Goal: Task Accomplishment & Management: Use online tool/utility

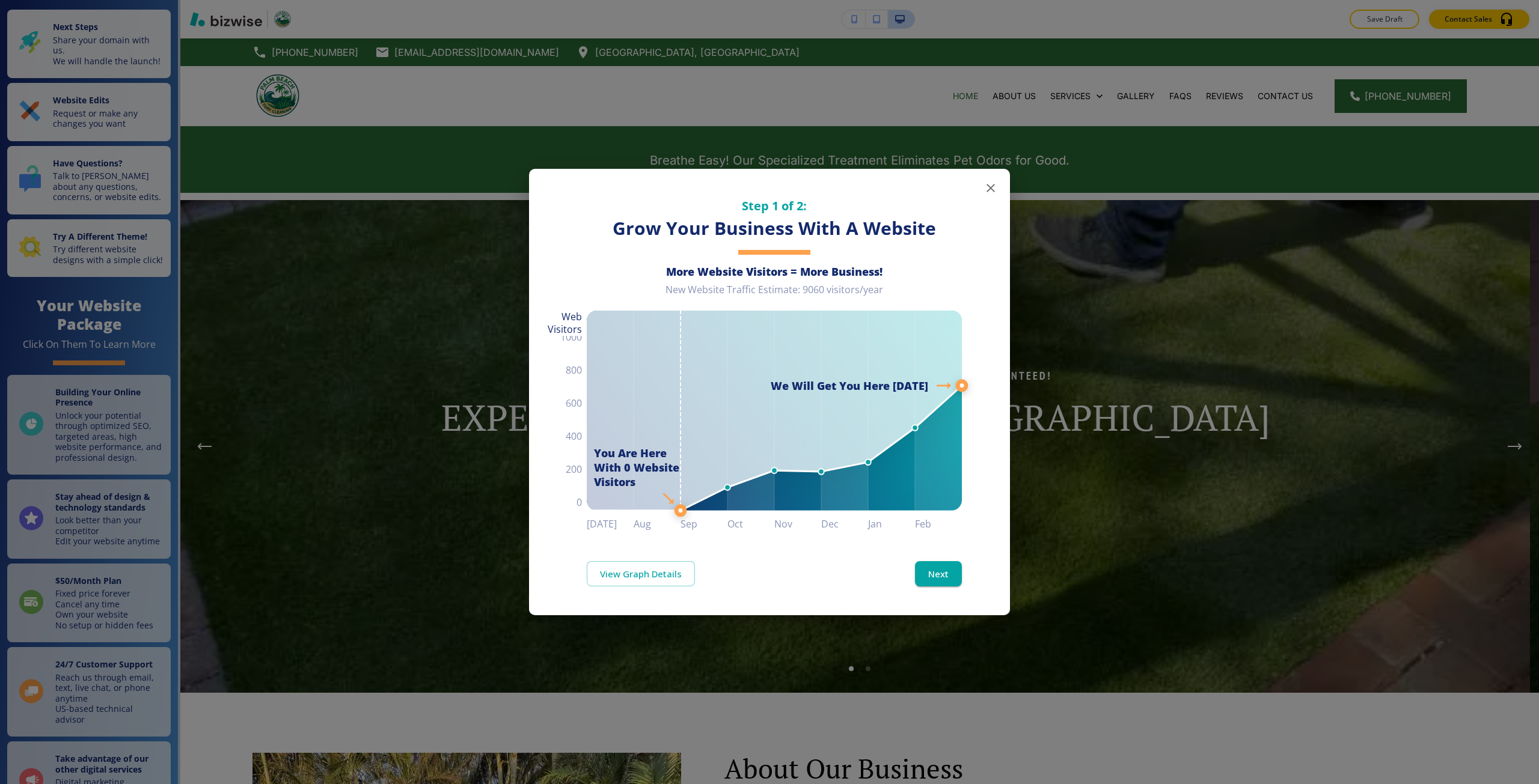
click at [346, 287] on div "Step 1 of 2: Grow Your Business With A Website More Website Visitors = More Bus…" at bounding box center [770, 392] width 1539 height 784
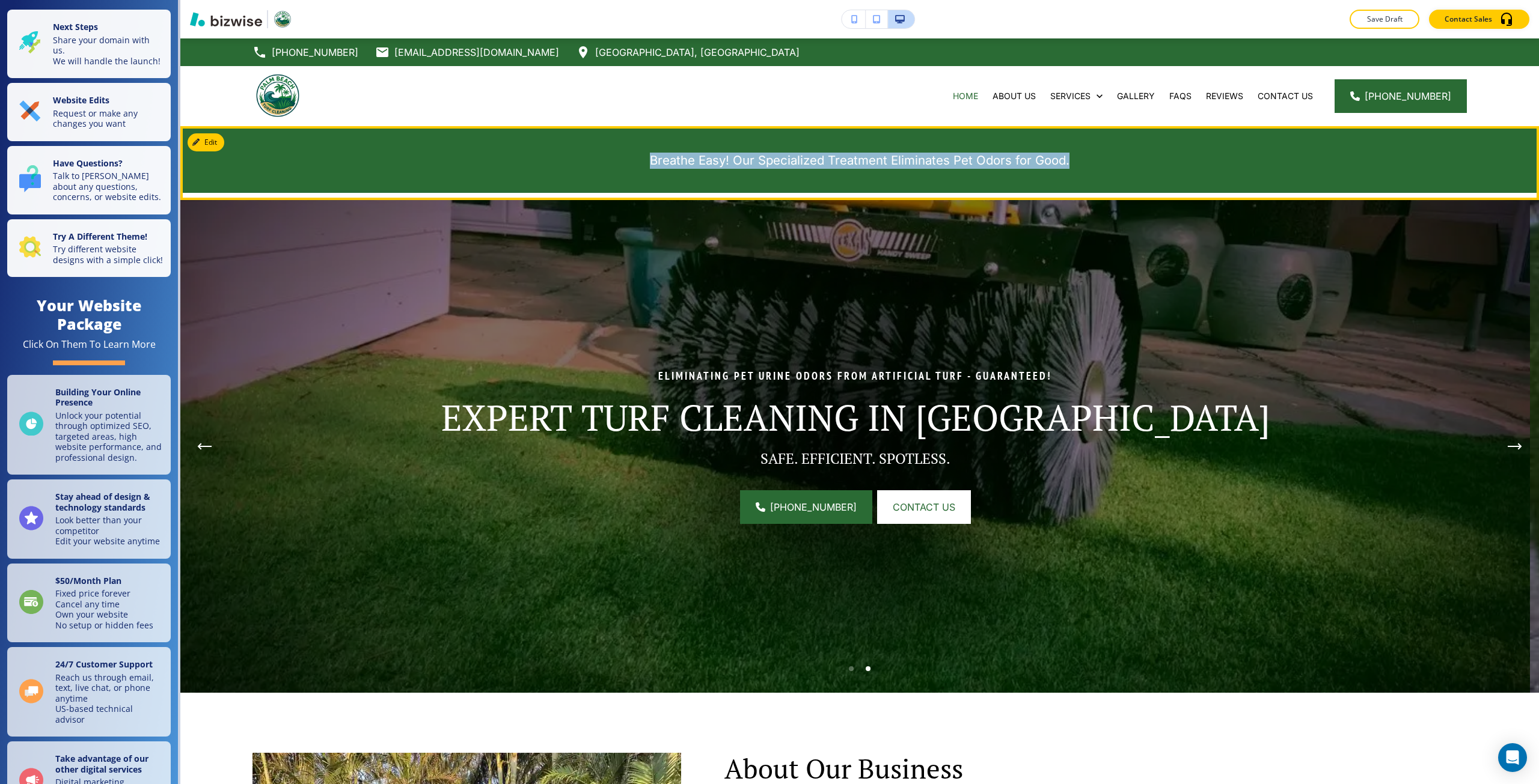
drag, startPoint x: 611, startPoint y: 160, endPoint x: 1063, endPoint y: 158, distance: 452.0
click at [1063, 158] on p "Breathe Easy! Our Specialized Treatment Eliminates Pet Odors for Good." at bounding box center [859, 160] width 1214 height 16
copy span "Breathe Easy! Our Specialized Treatment Eliminates Pet Odors for Good."
click at [201, 145] on icon "button" at bounding box center [199, 143] width 7 height 7
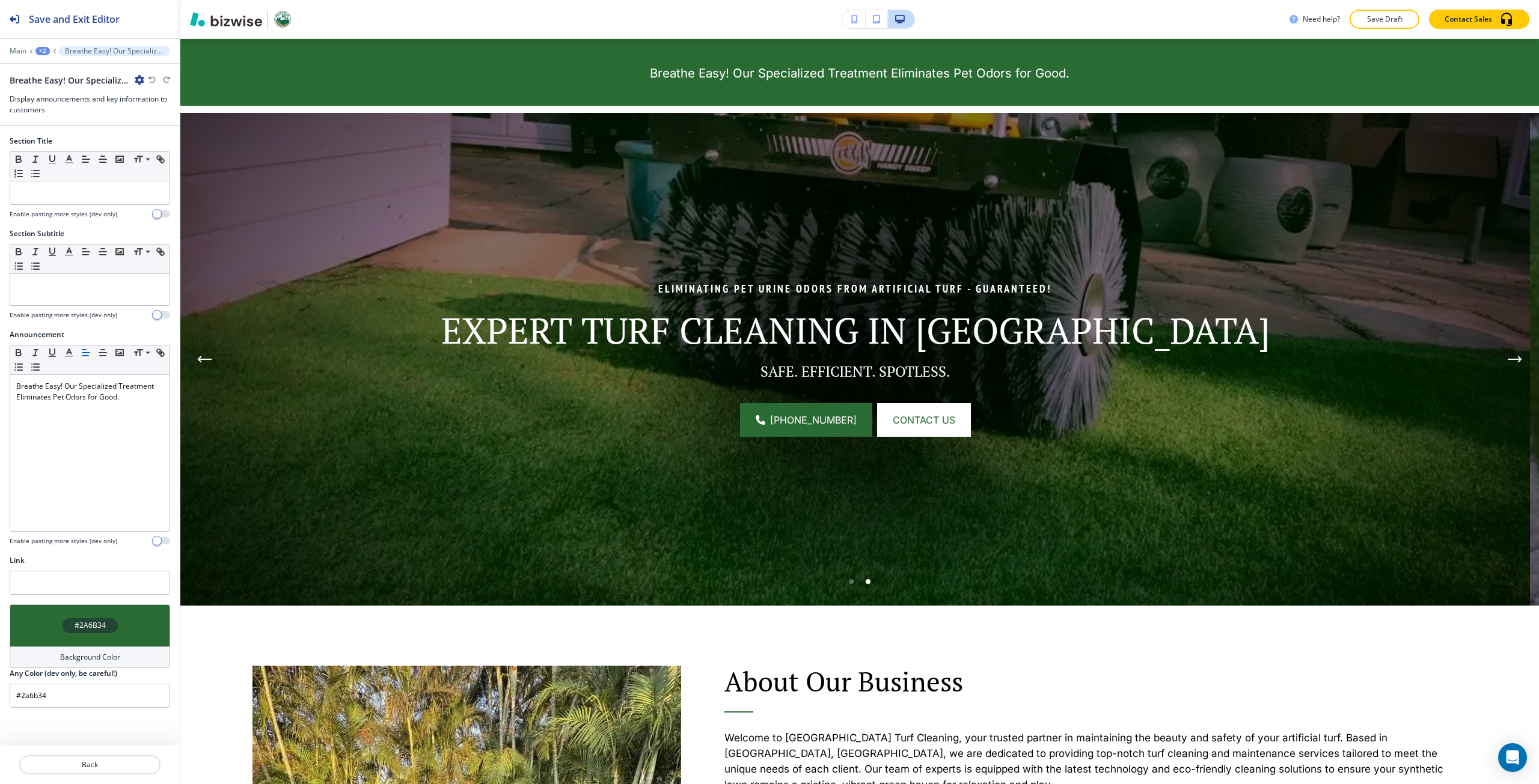
scroll to position [88, 0]
click at [15, 52] on p "Main" at bounding box center [18, 51] width 17 height 8
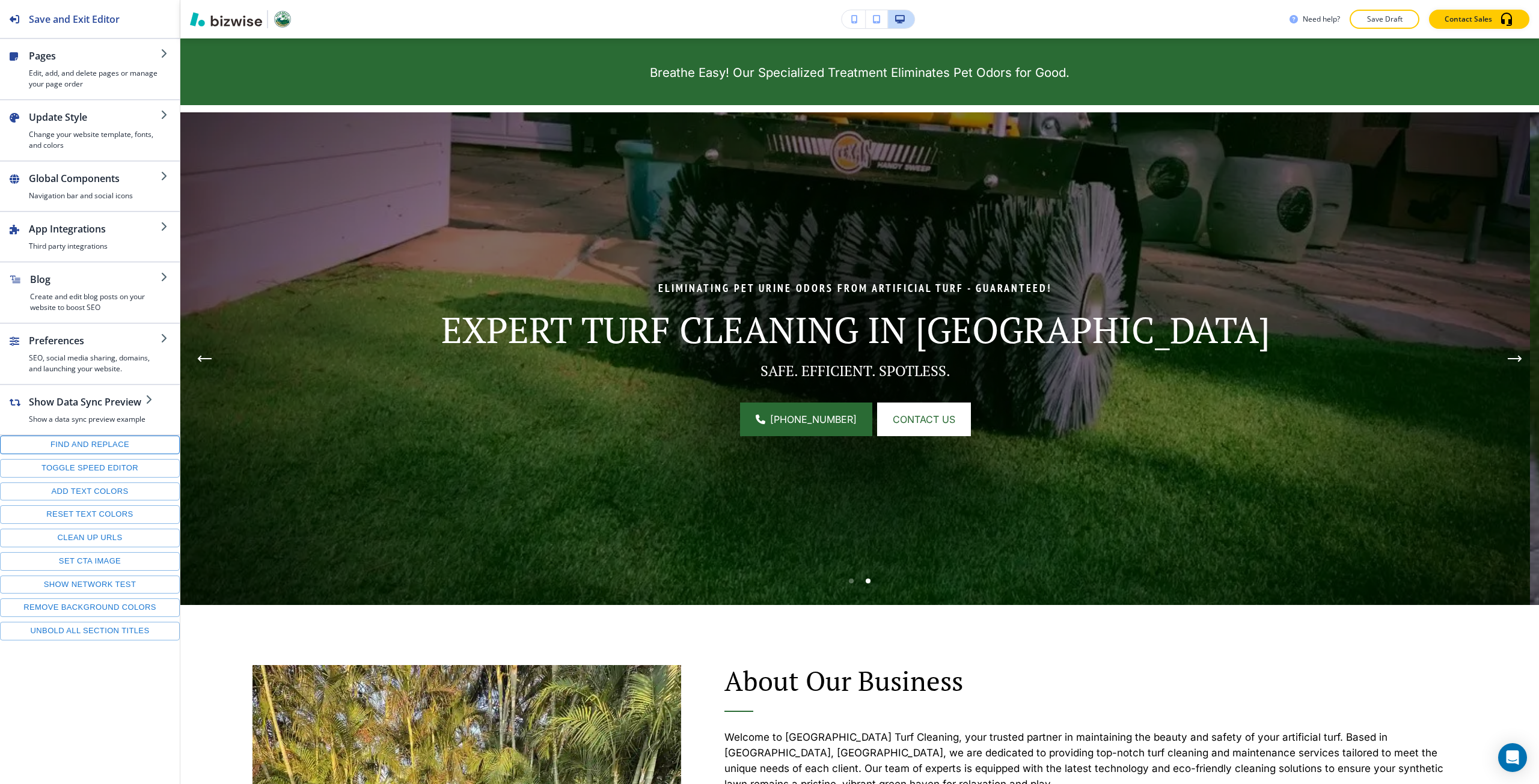
click at [65, 441] on button "Find and replace" at bounding box center [90, 445] width 179 height 18
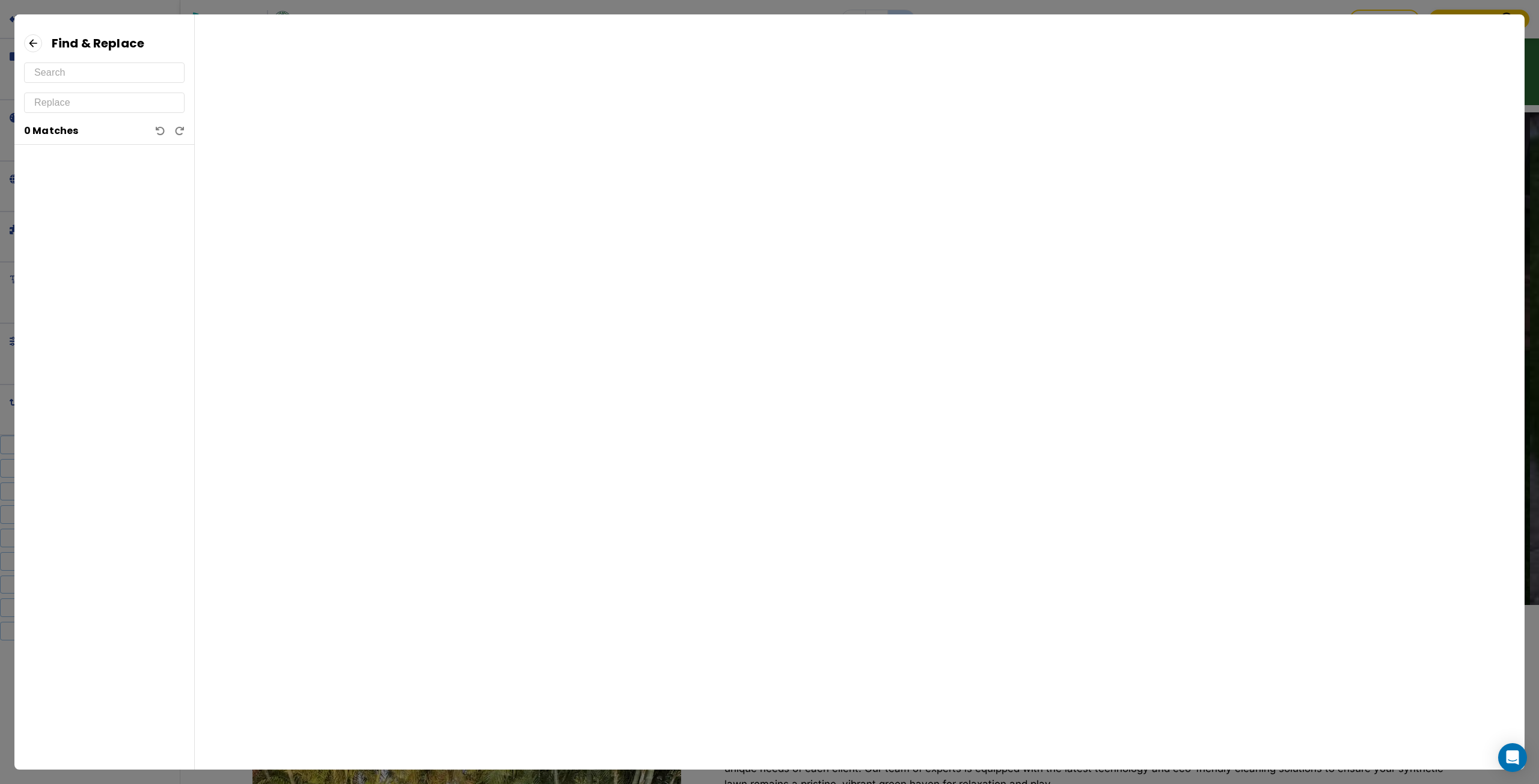
click at [129, 76] on input "text" at bounding box center [104, 72] width 140 height 19
paste input "Breathe Easy! Our Specialized Treatment Eliminates Pet Odors for Good."
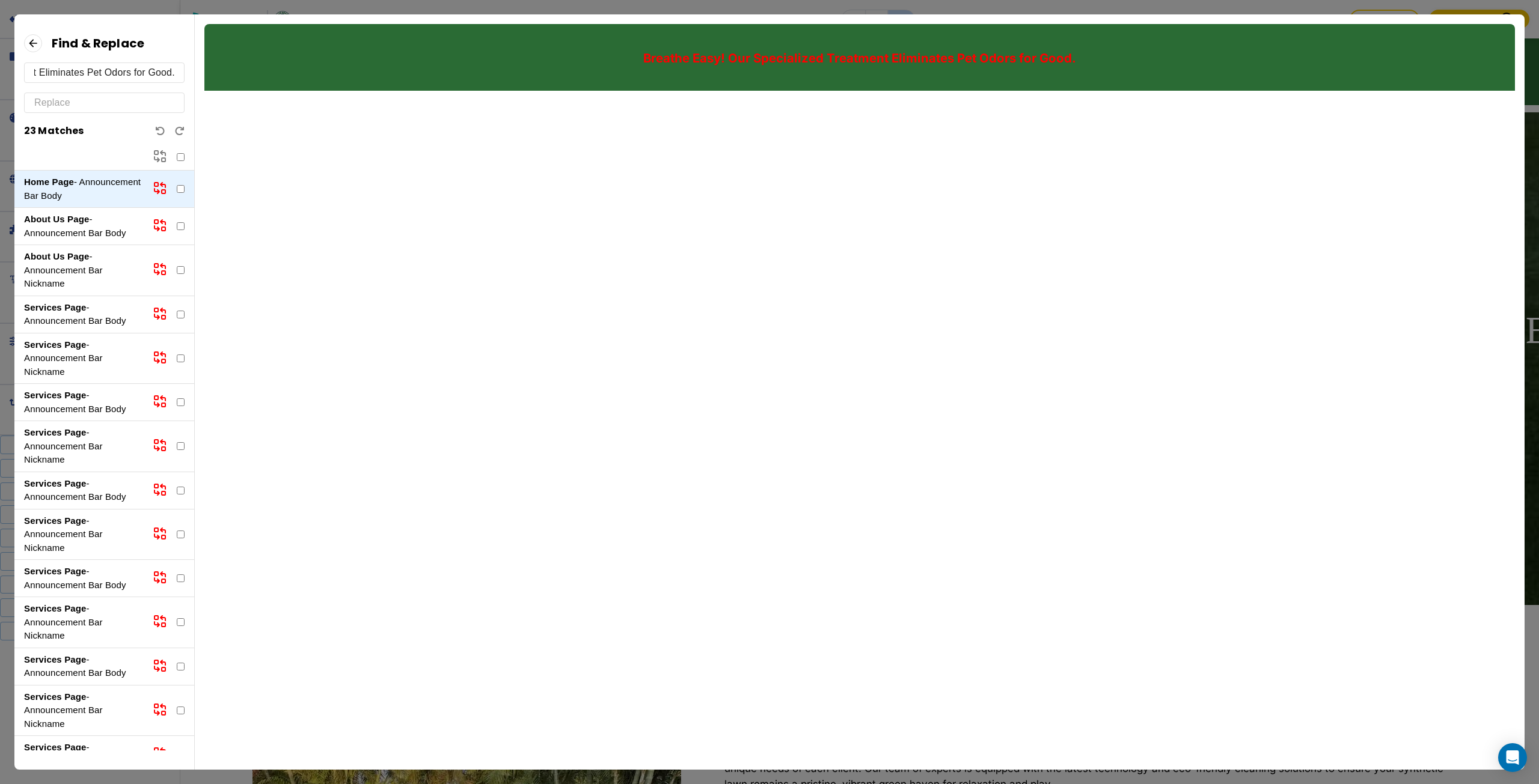
type input "Breathe Easy! Our Specialized Treatment Eliminates Pet Odors for Good."
click at [100, 107] on input "text" at bounding box center [104, 102] width 140 height 19
paste input "Expert Treatment That Breaks Down Pet Odors, Not Just Covers Them Up."
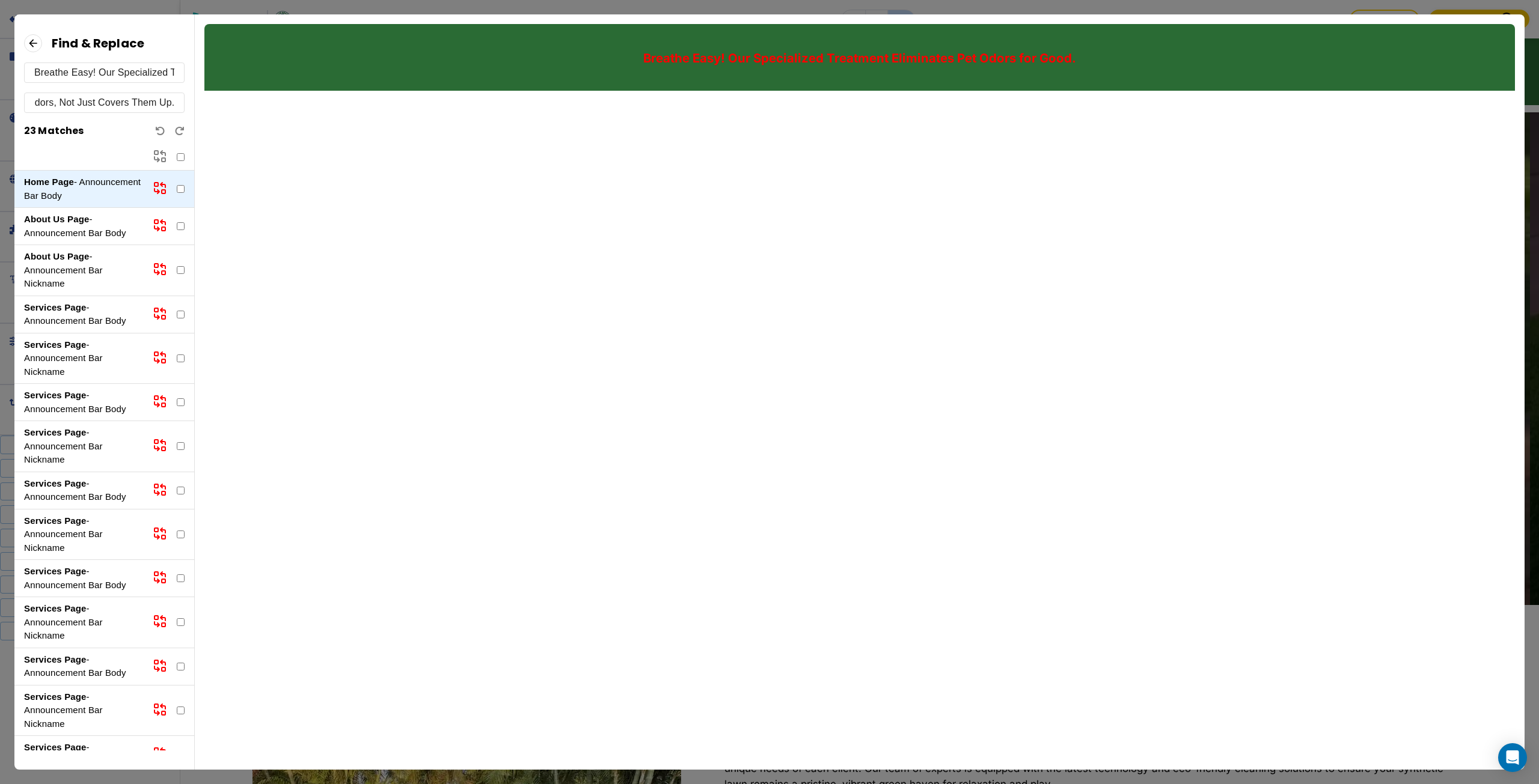
type input "Expert Treatment That Breaks Down Pet Odors, Not Just Covers Them Up."
click at [153, 182] on icon at bounding box center [160, 188] width 14 height 14
click at [179, 155] on input "checkbox" at bounding box center [180, 157] width 8 height 8
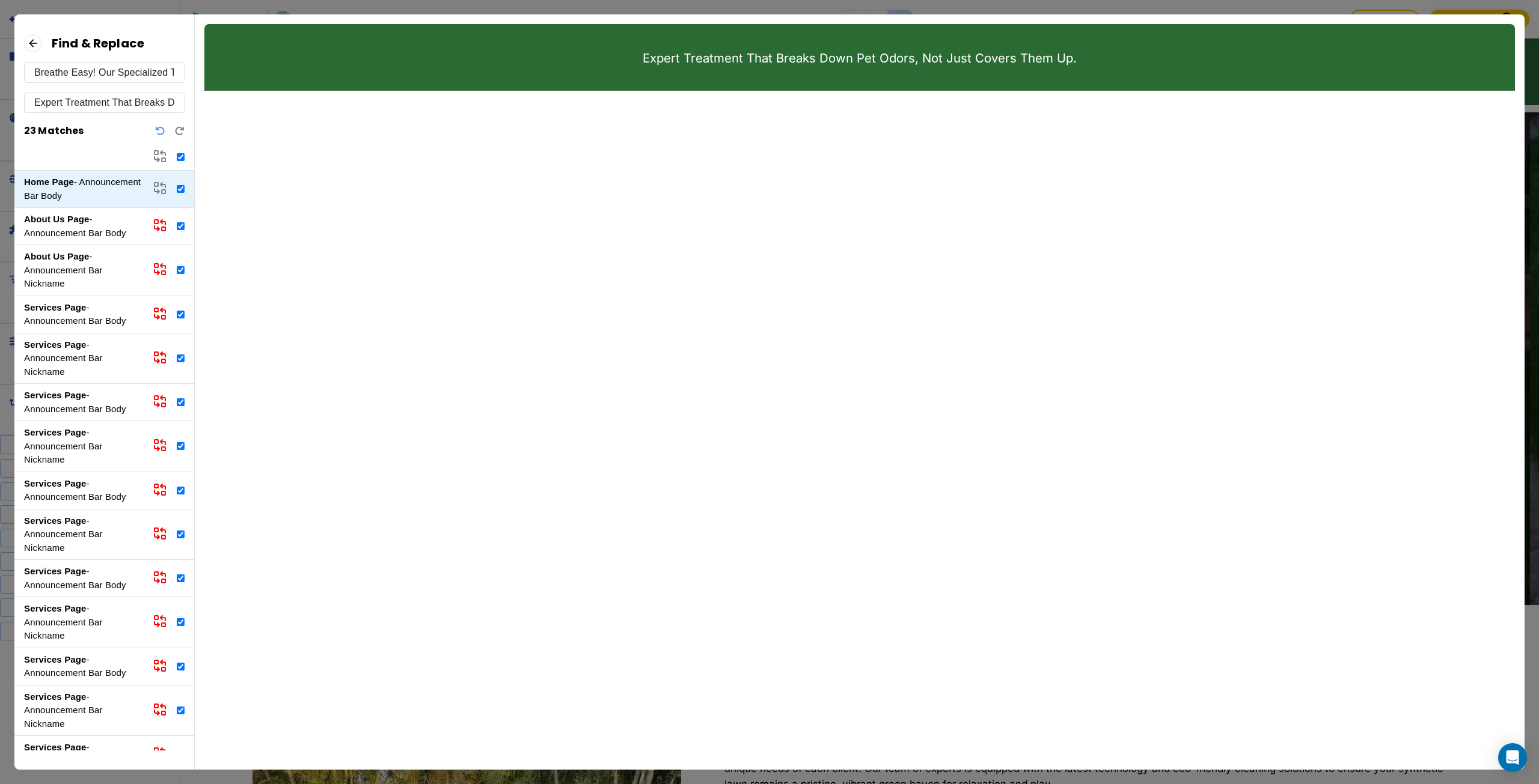
checkbox input "true"
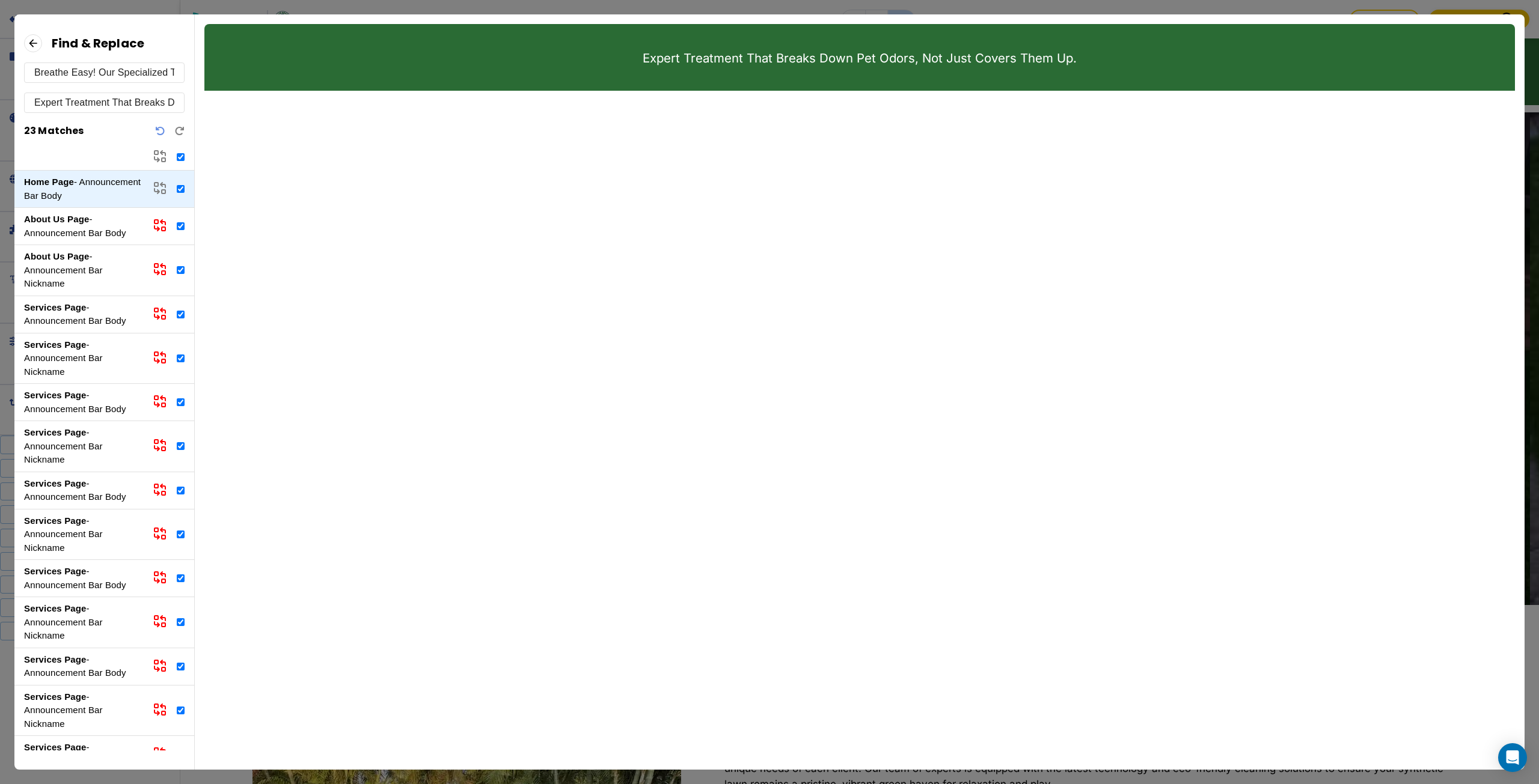
checkbox input "true"
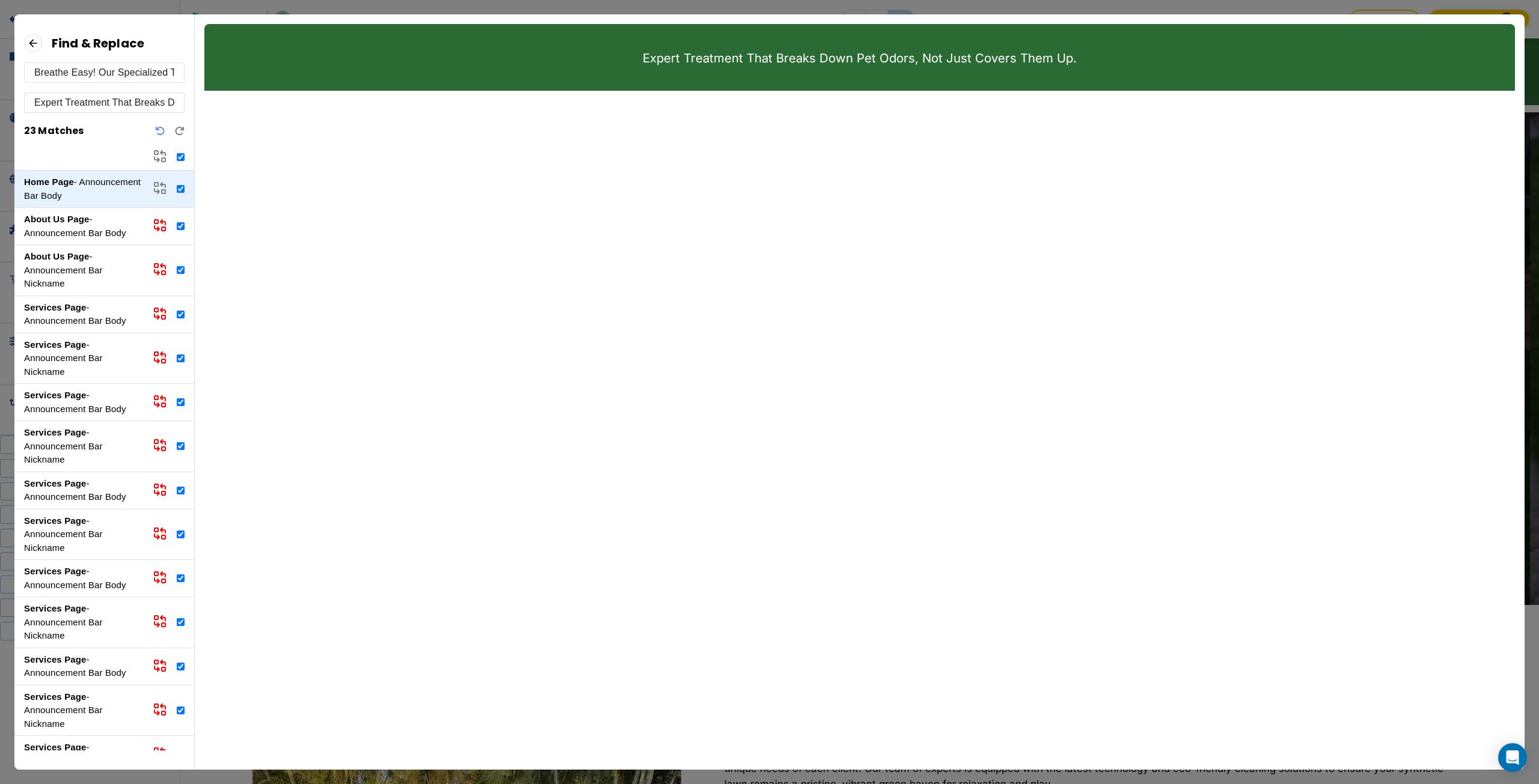
checkbox input "true"
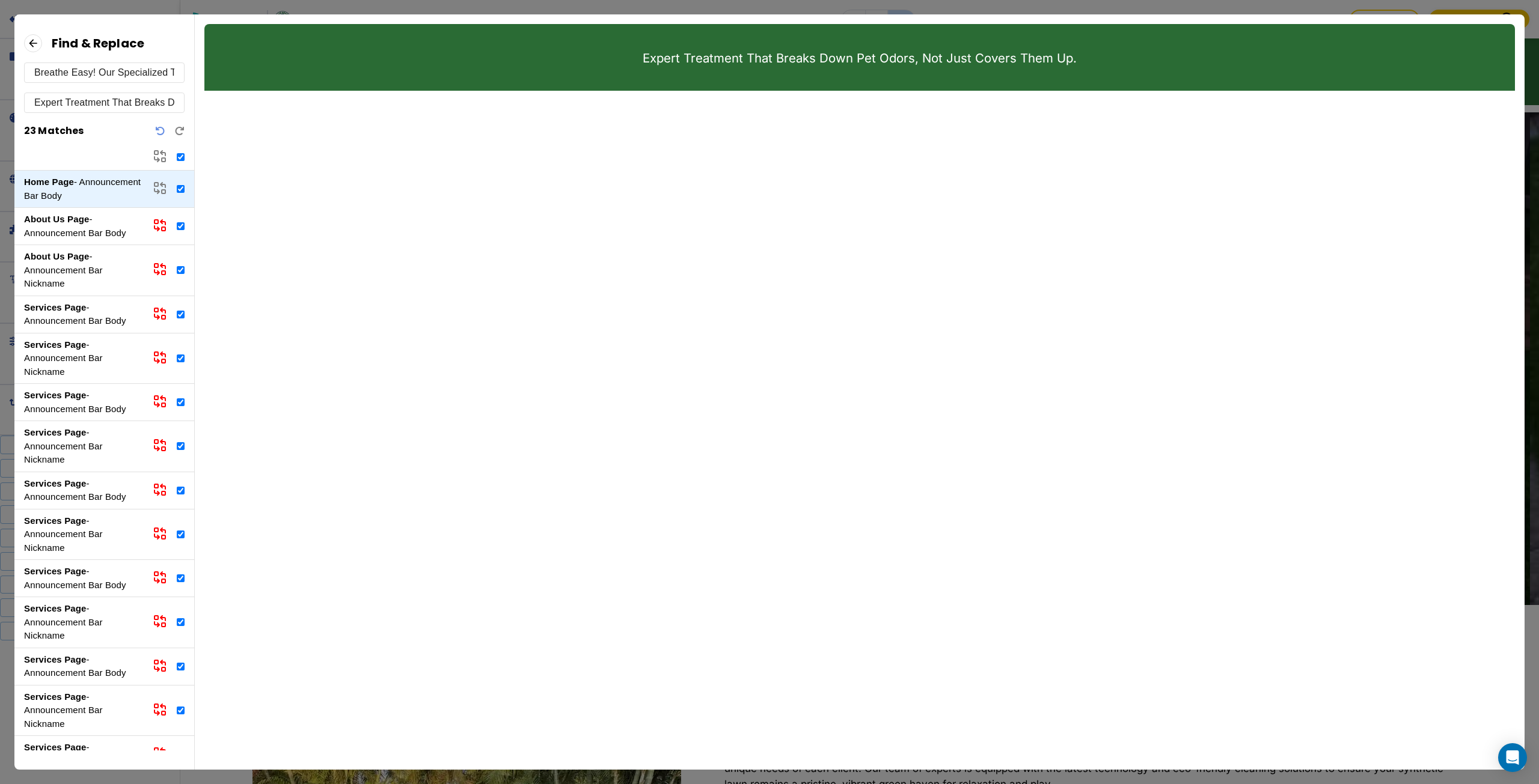
checkbox input "true"
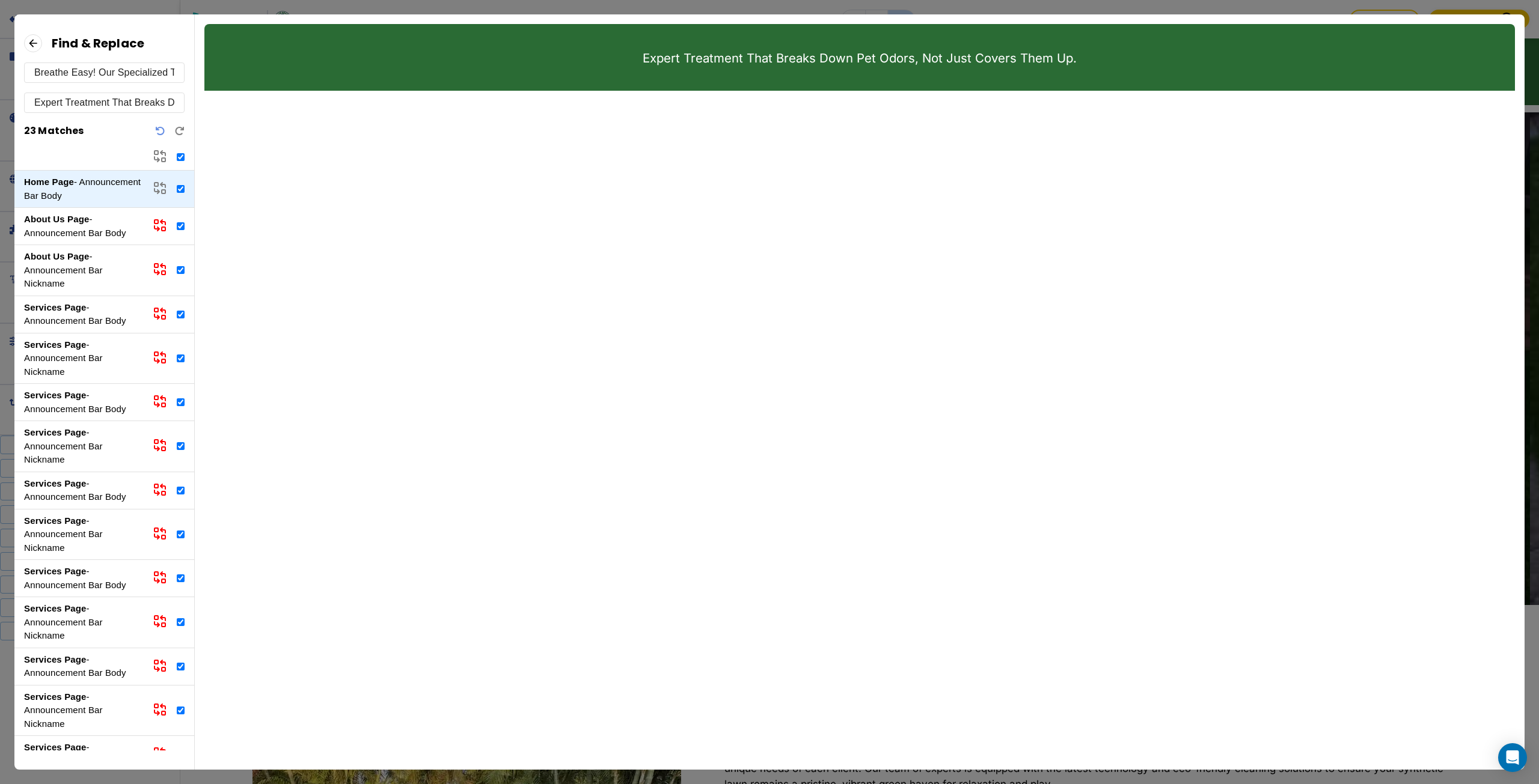
checkbox input "true"
click at [163, 155] on icon at bounding box center [160, 156] width 14 height 14
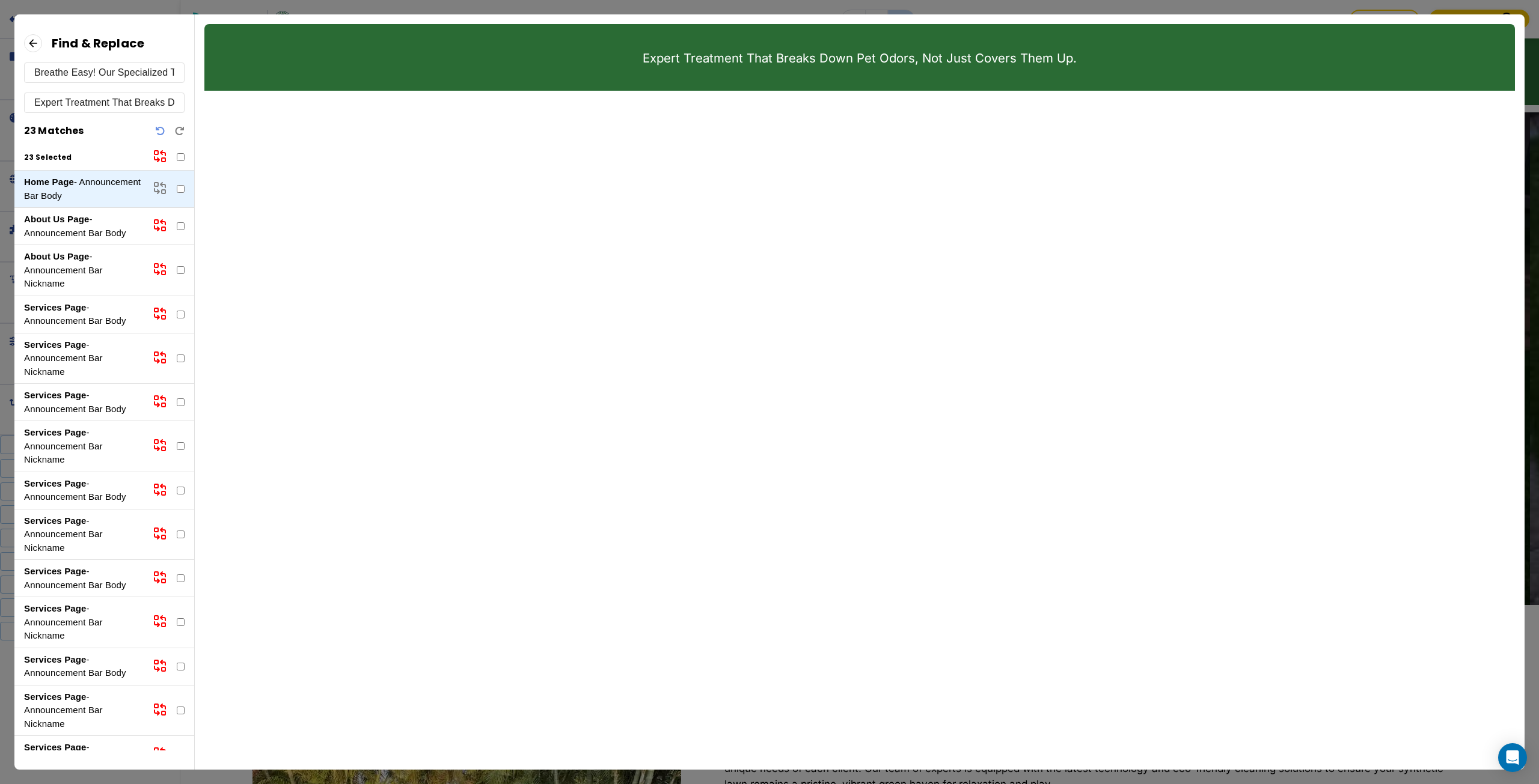
checkbox input "false"
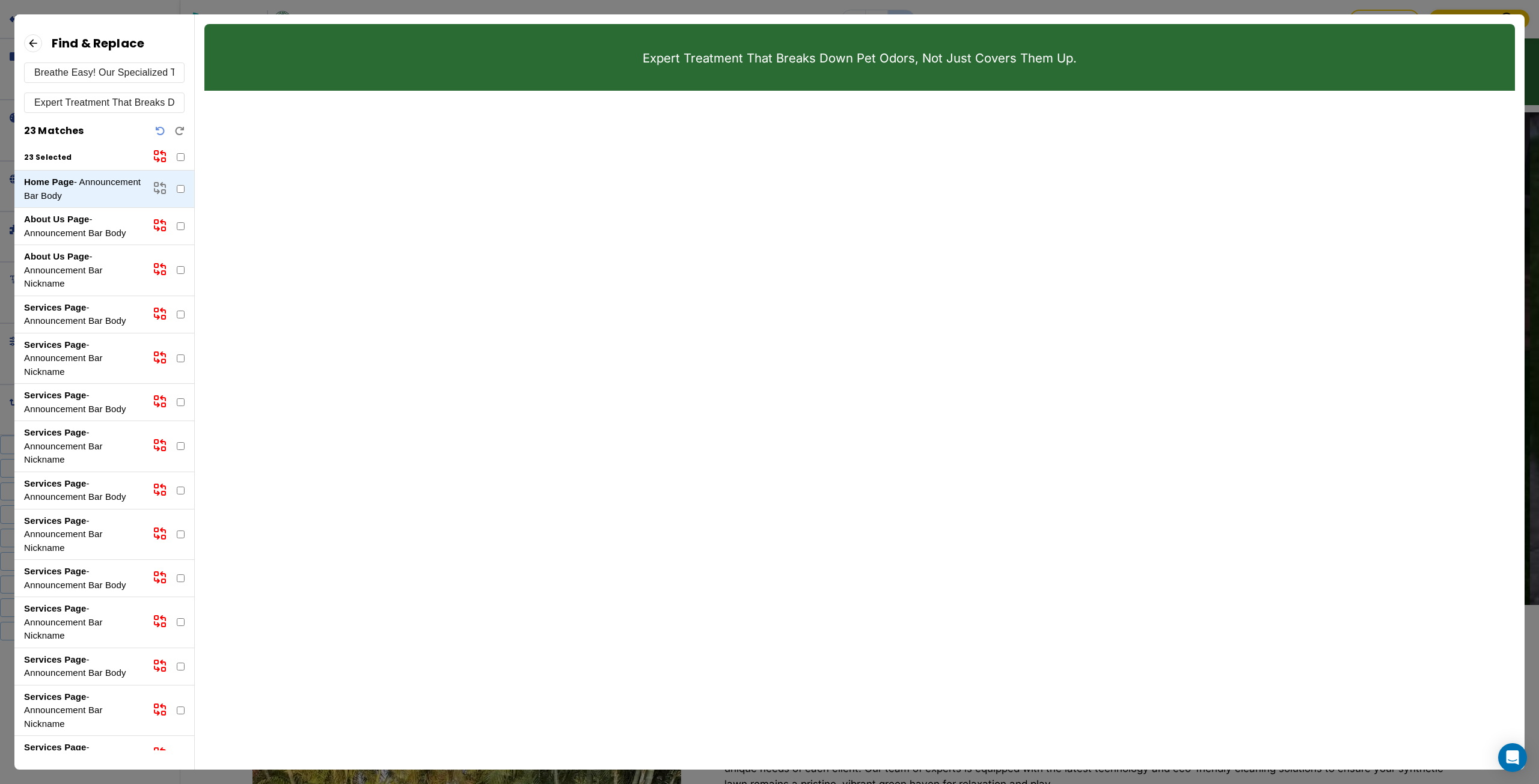
checkbox input "false"
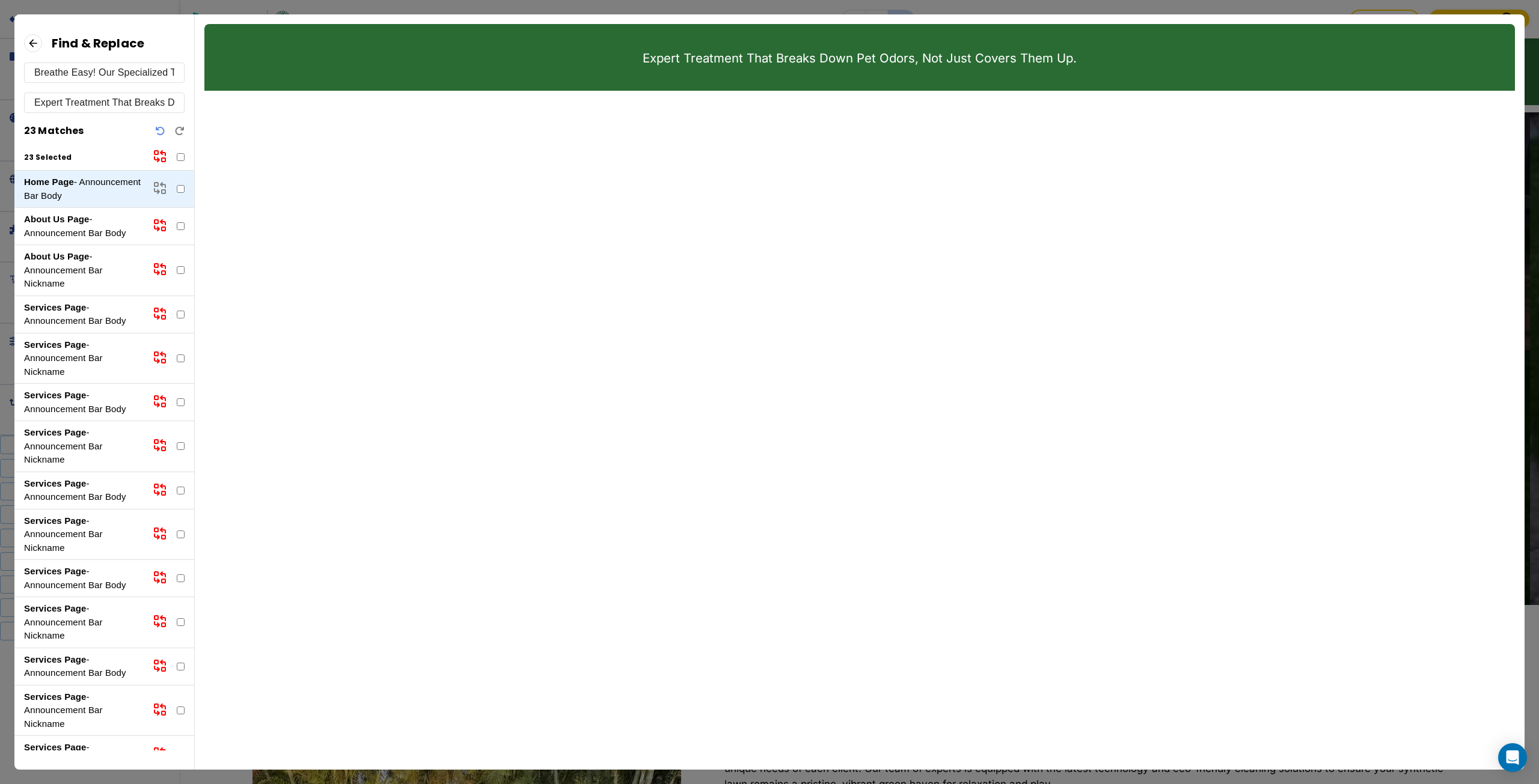
checkbox input "false"
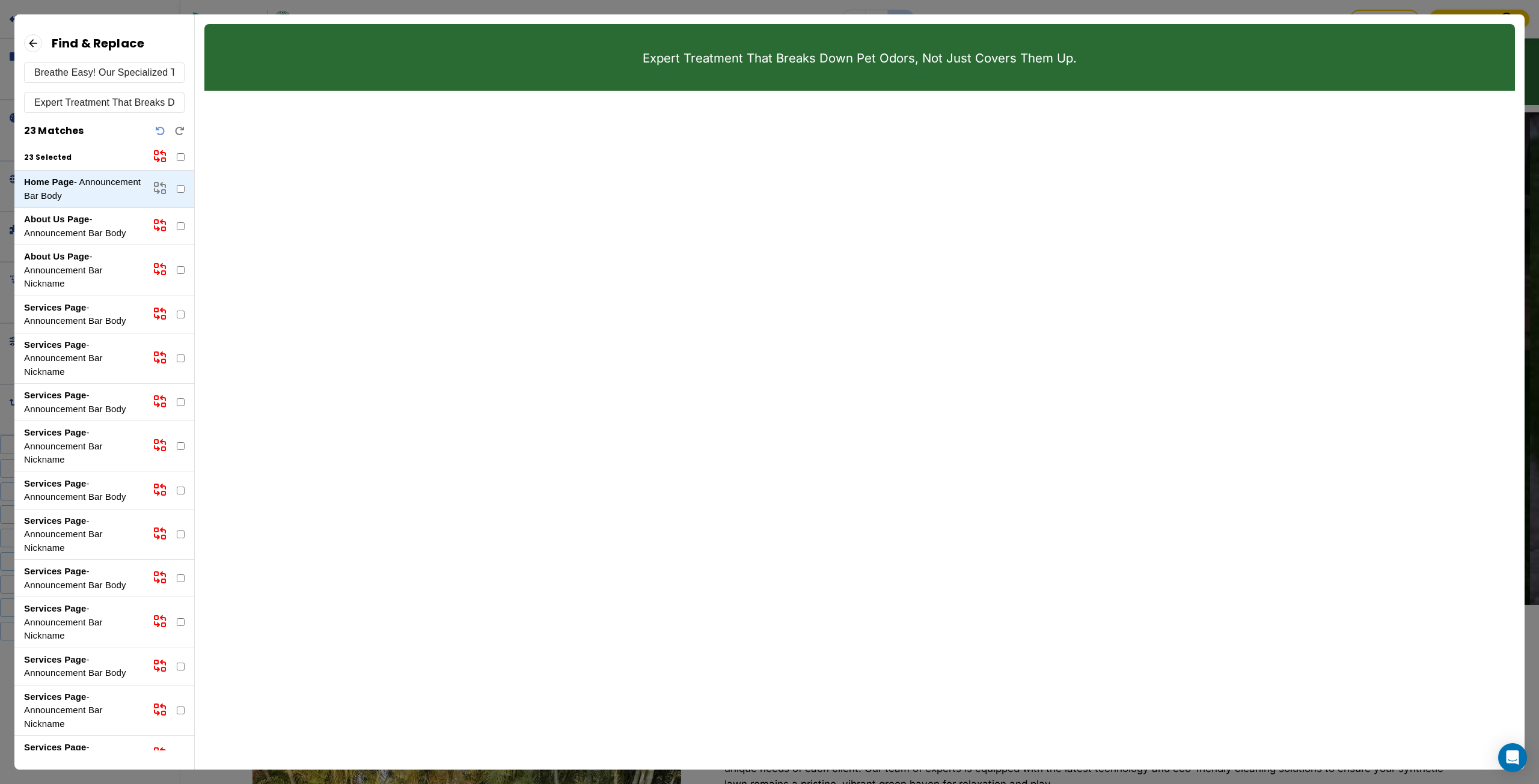
checkbox input "false"
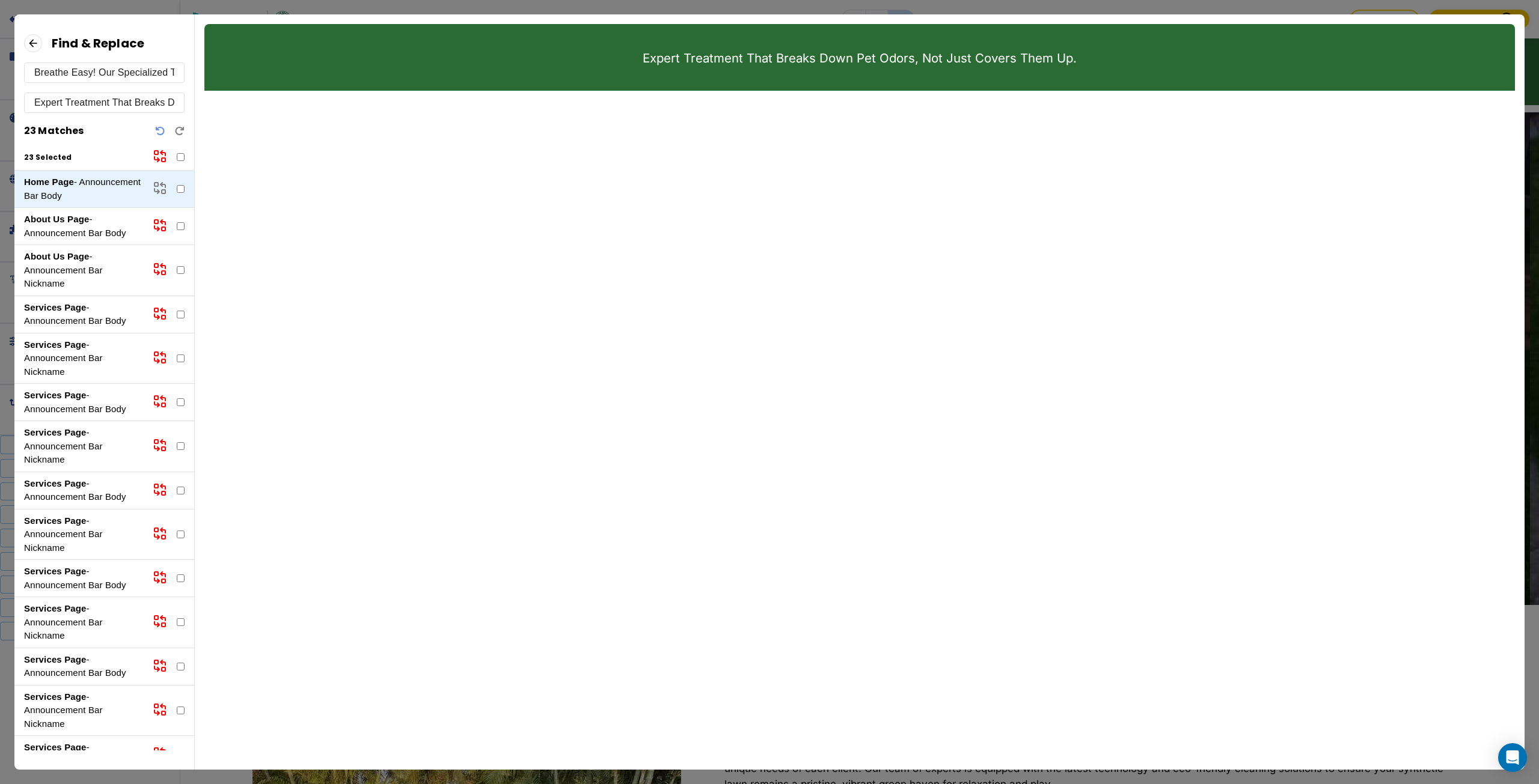
checkbox input "false"
click at [34, 44] on icon at bounding box center [33, 43] width 18 height 18
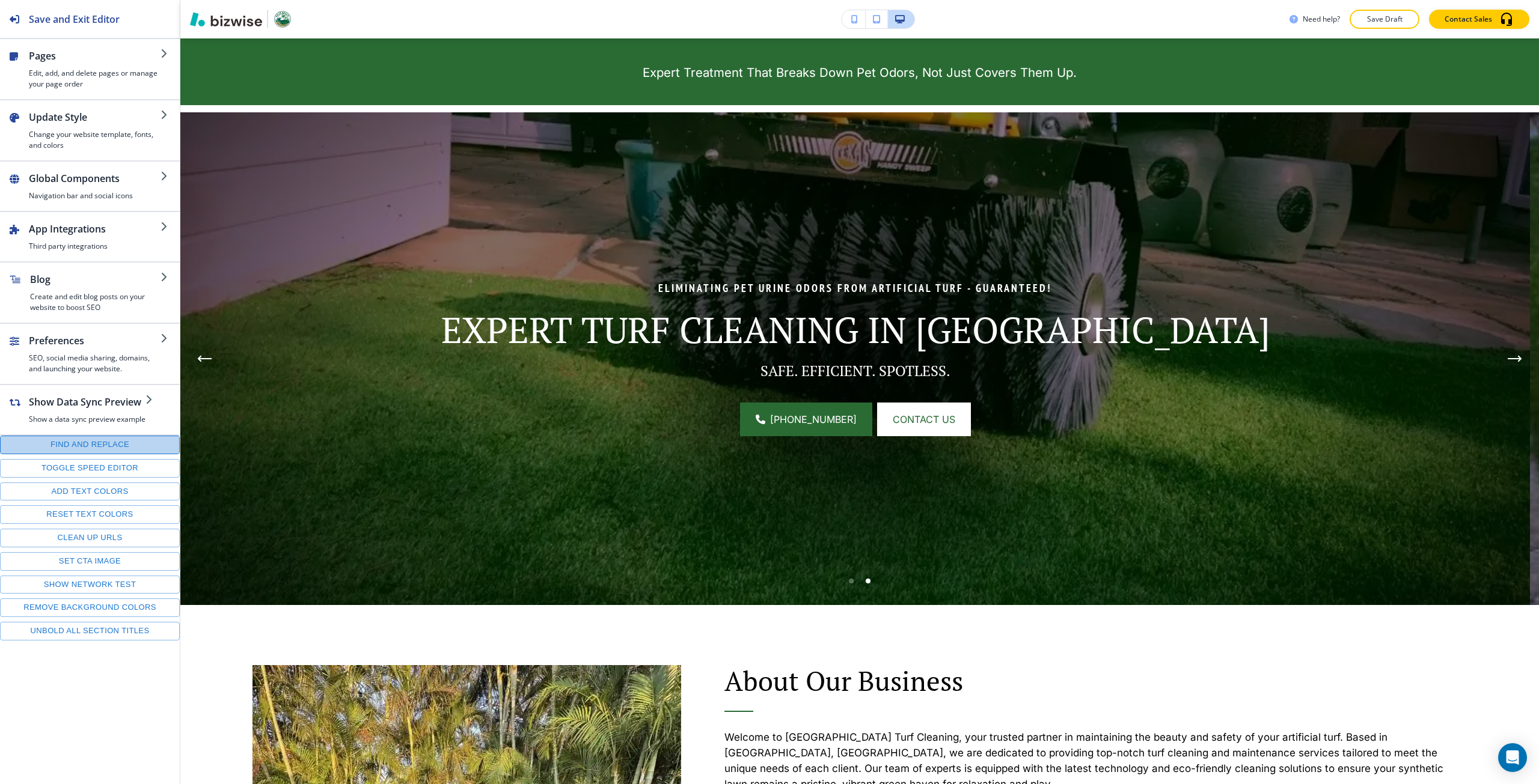
click at [150, 440] on button "Find and replace" at bounding box center [90, 445] width 179 height 18
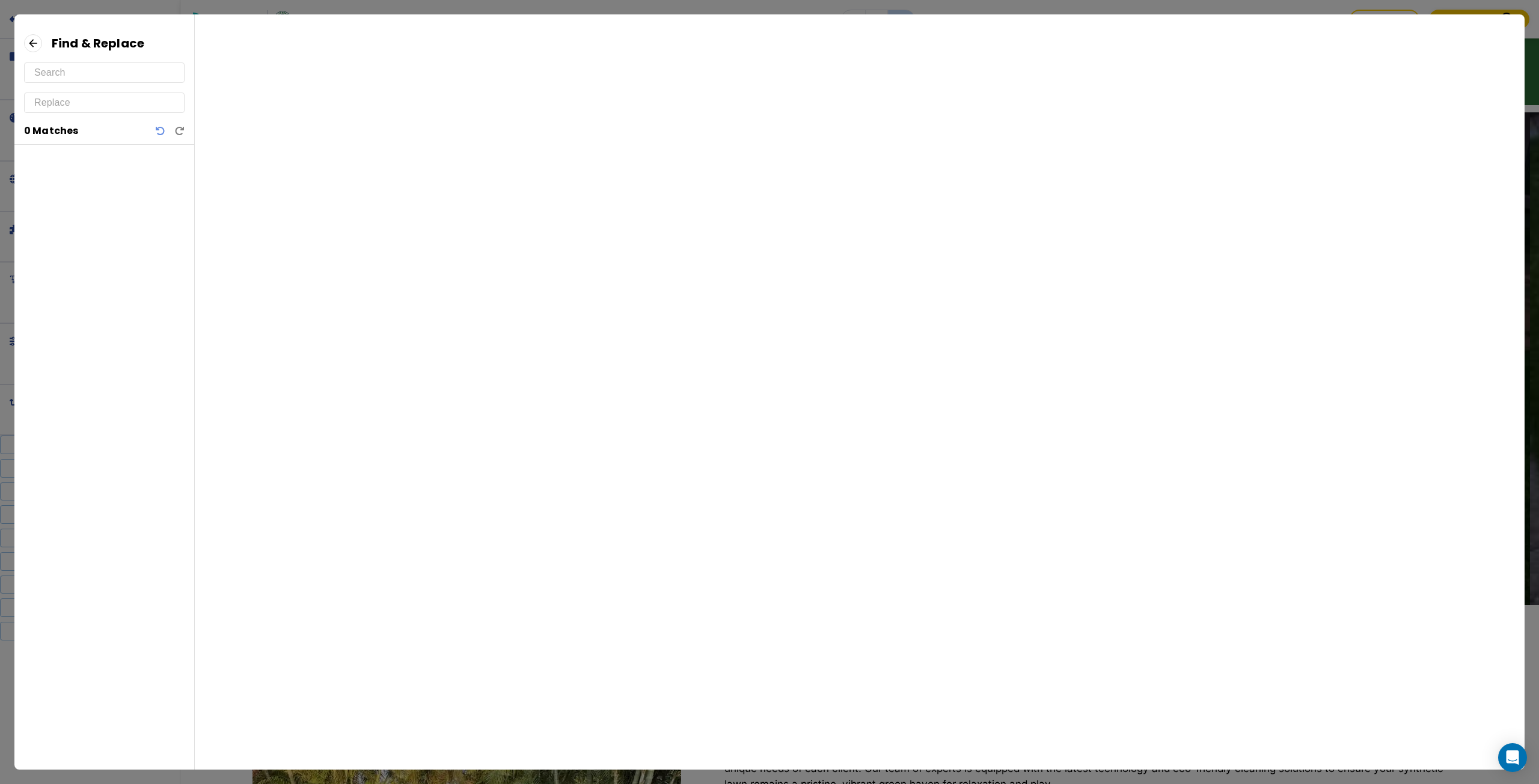
click at [126, 78] on input "text" at bounding box center [104, 72] width 140 height 19
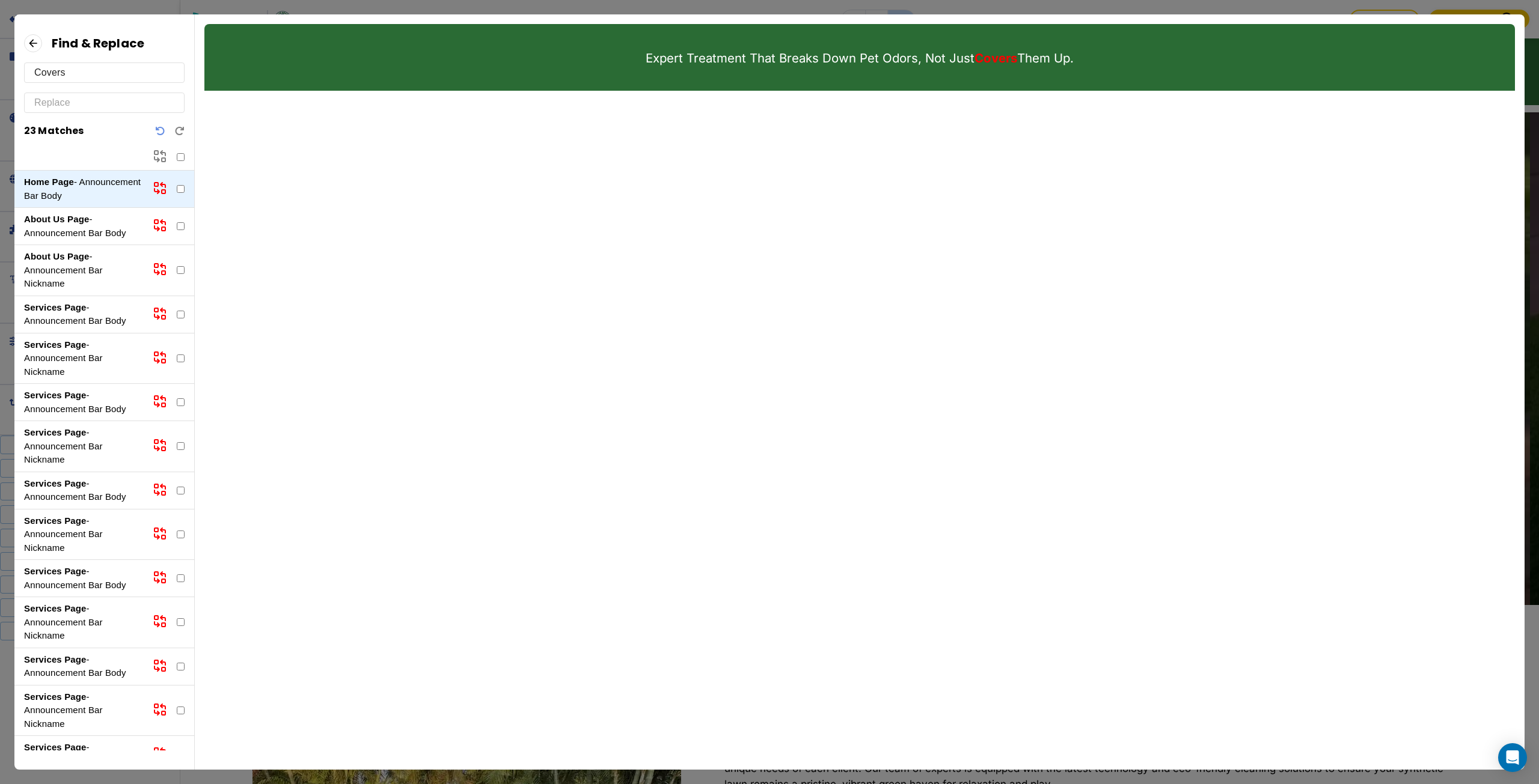
type input "Covers"
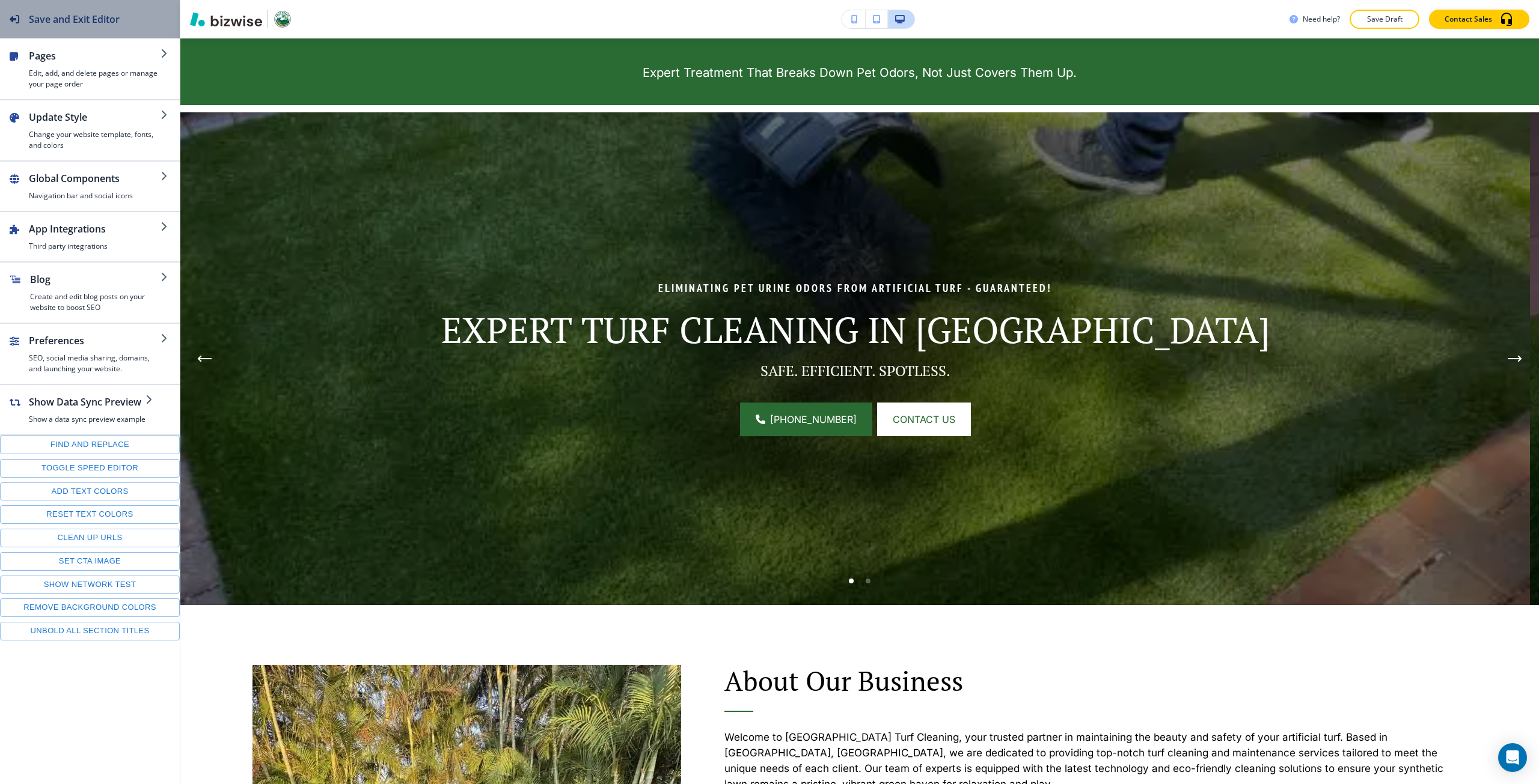
click at [143, 22] on button "Save and Exit Editor" at bounding box center [90, 19] width 179 height 38
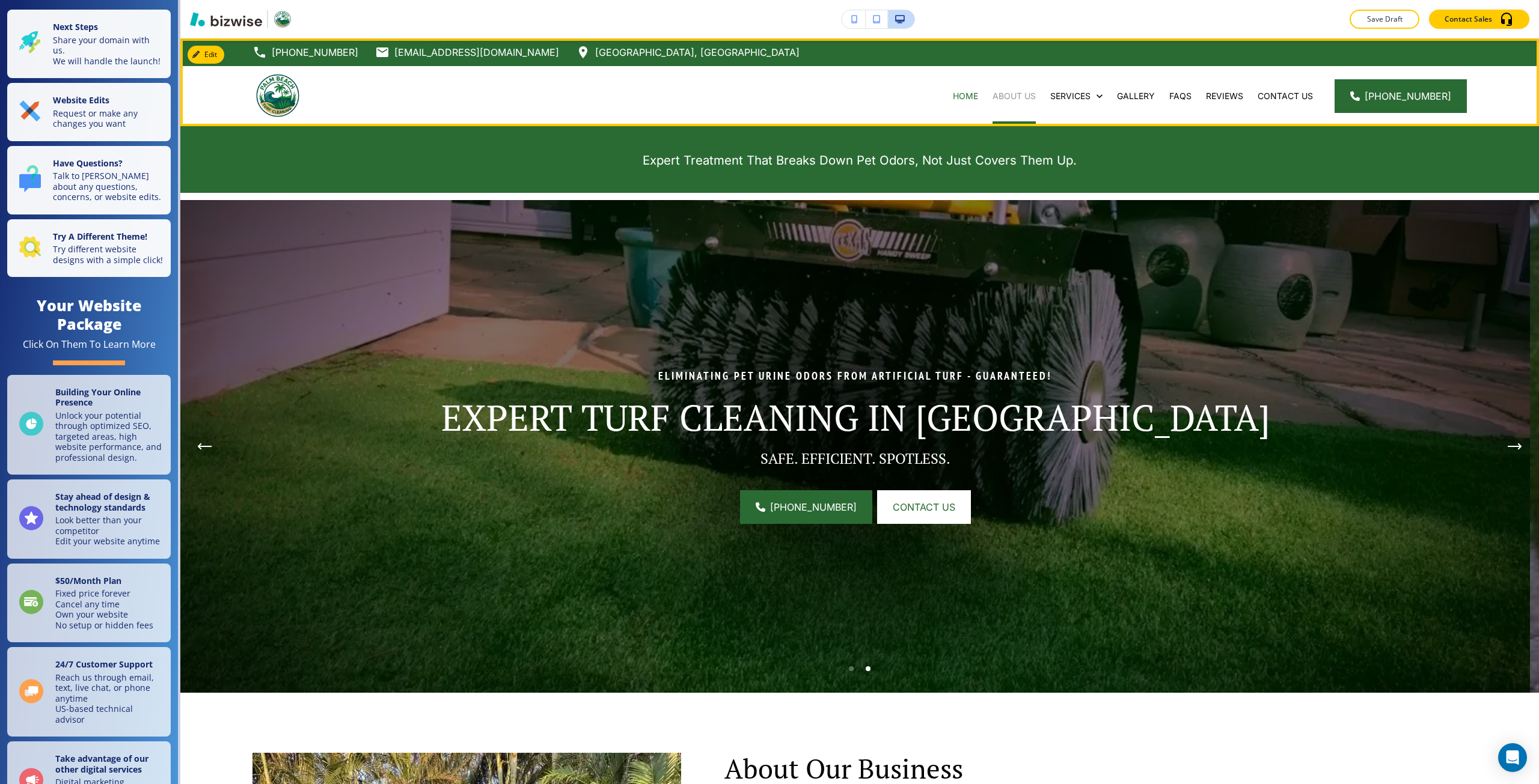
click at [1023, 95] on p "About Us" at bounding box center [1013, 96] width 43 height 12
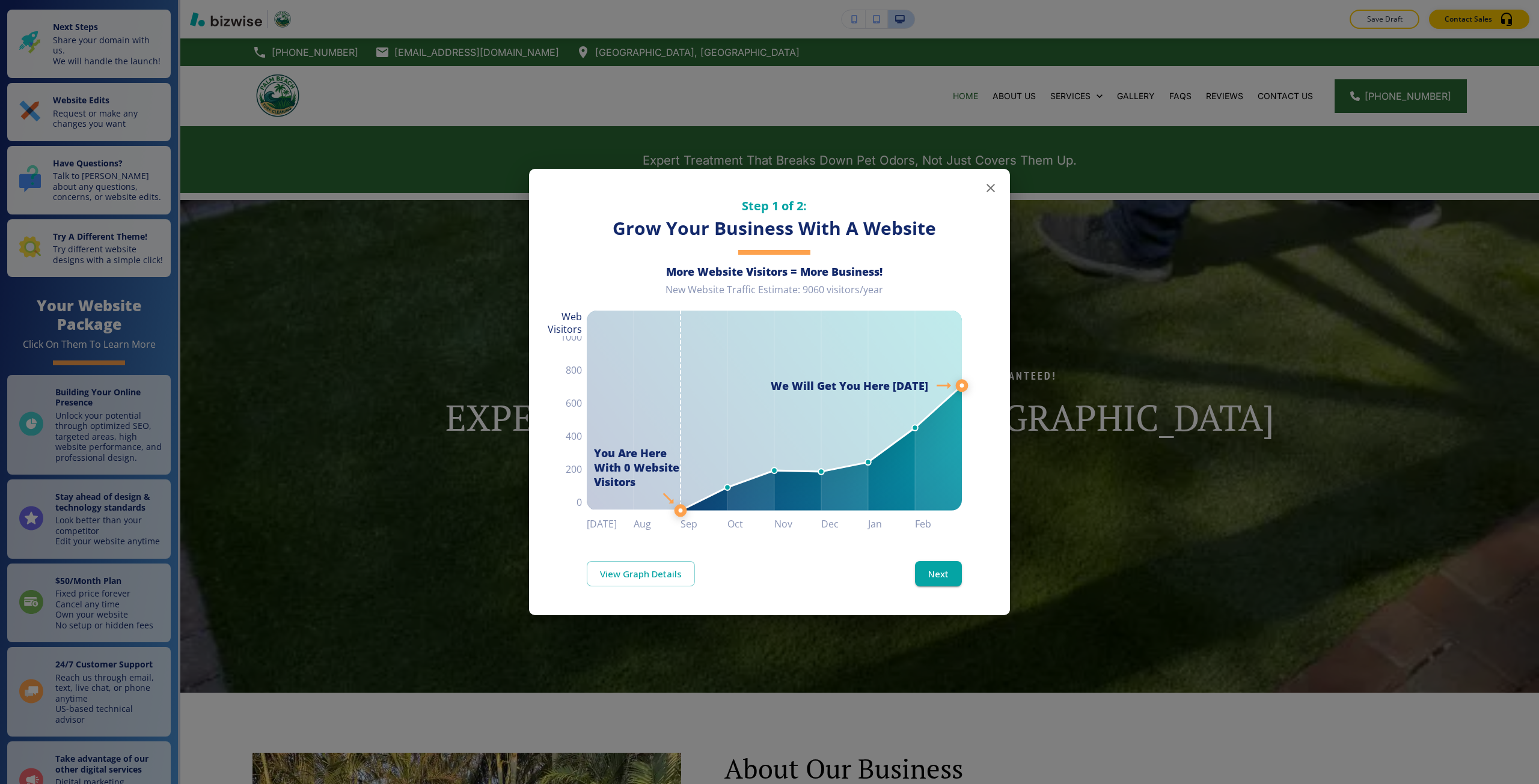
click at [469, 441] on div "Step 1 of 2: Grow Your Business With A Website More Website Visitors = More Bus…" at bounding box center [770, 392] width 1539 height 784
